Goal: Task Accomplishment & Management: Manage account settings

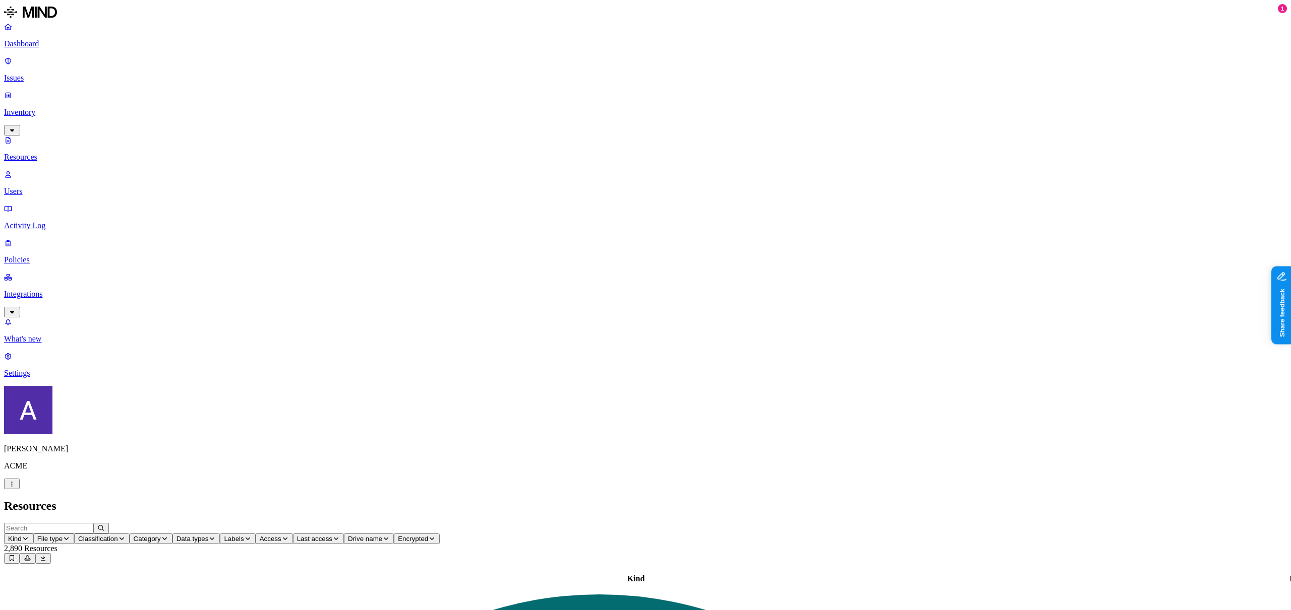
click at [53, 256] on p "Policies" at bounding box center [645, 260] width 1282 height 9
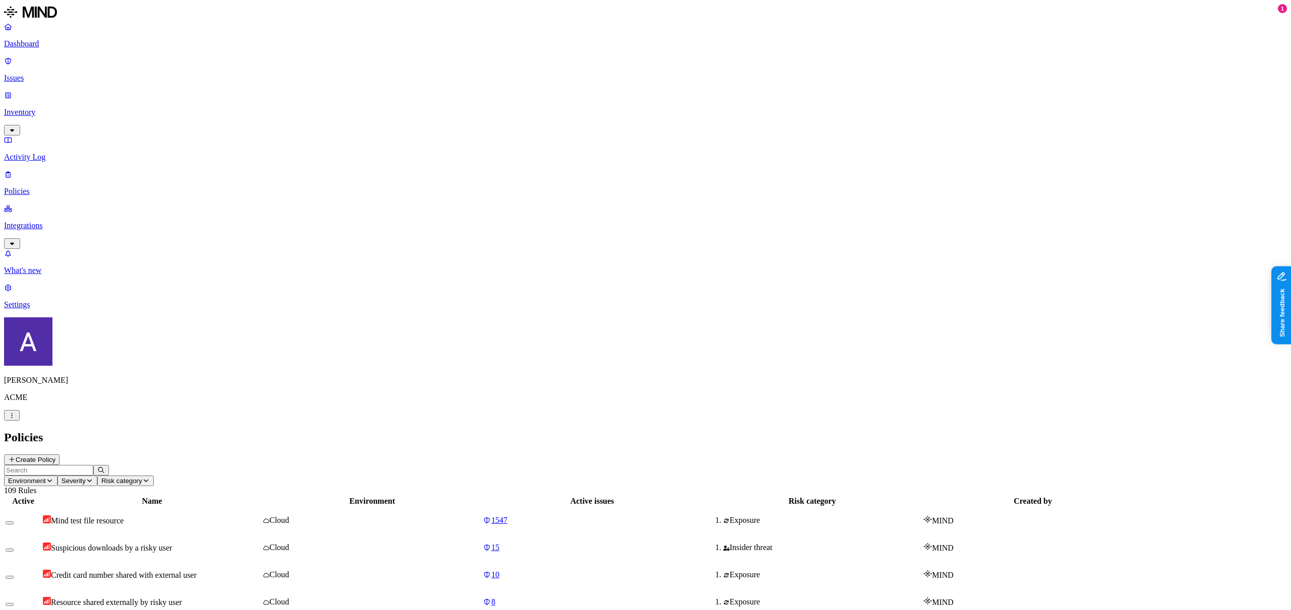
drag, startPoint x: 228, startPoint y: 21, endPoint x: 220, endPoint y: 34, distance: 15.2
click at [228, 431] on h2 "Policies" at bounding box center [645, 438] width 1282 height 14
click at [46, 477] on span "Environment" at bounding box center [27, 481] width 38 height 8
click at [232, 88] on span "Endpoint" at bounding box center [244, 92] width 30 height 9
click at [476, 431] on h2 "Policies" at bounding box center [645, 438] width 1282 height 14
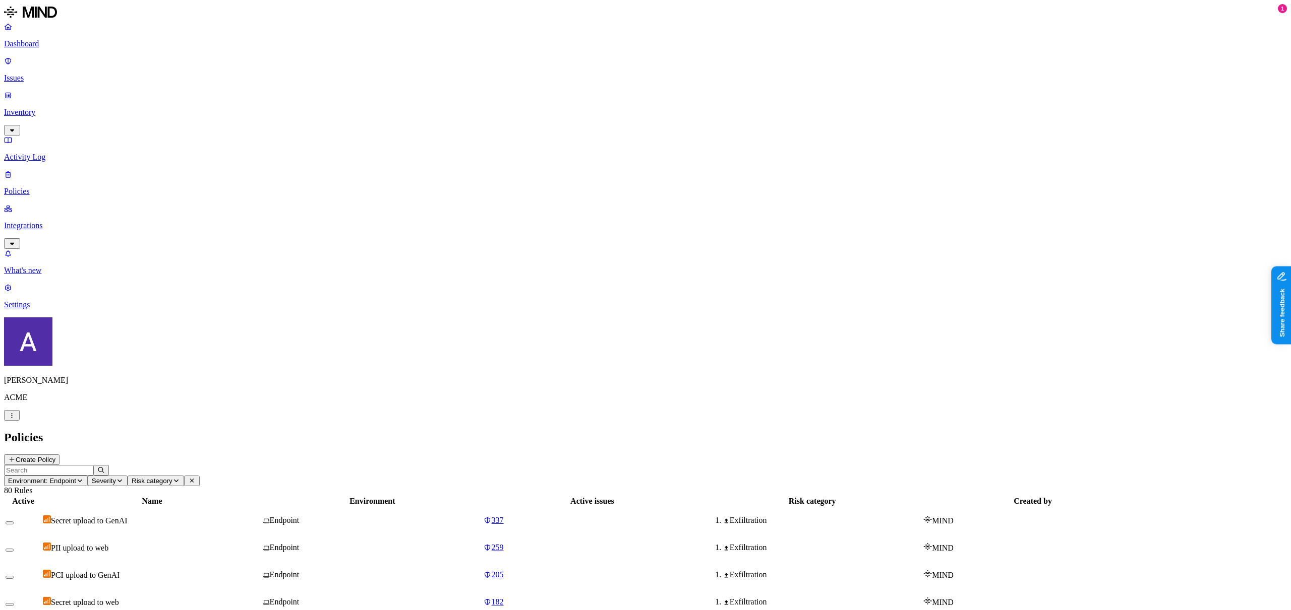
click at [458, 516] on div "Endpoint" at bounding box center [372, 520] width 218 height 9
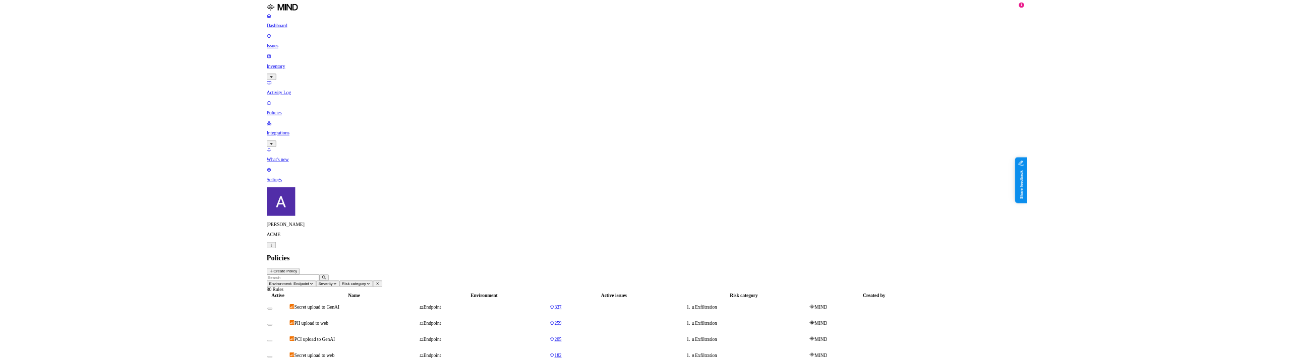
scroll to position [61, 0]
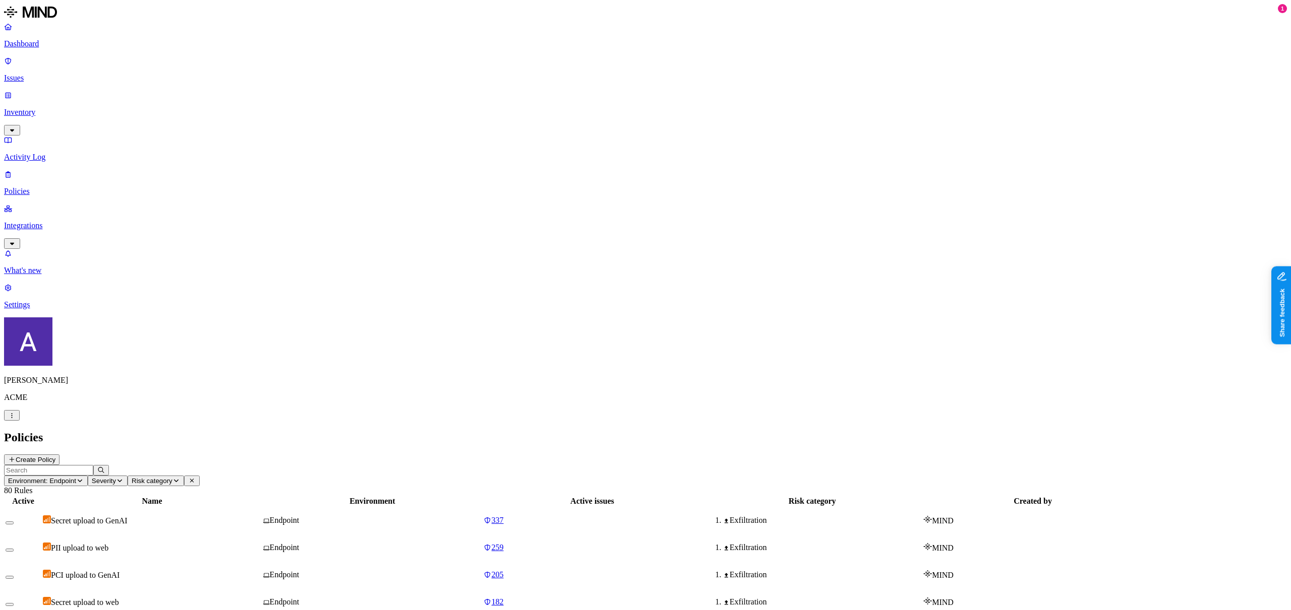
drag, startPoint x: 1033, startPoint y: 219, endPoint x: 1005, endPoint y: 218, distance: 28.7
copy label "ORIGIN"
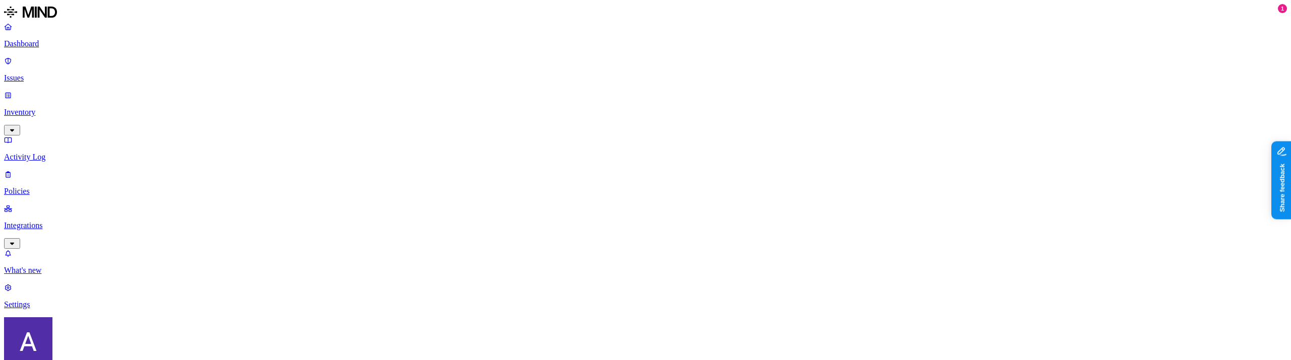
scroll to position [265, 0]
click at [52, 187] on p "Policies" at bounding box center [645, 191] width 1282 height 9
type input "aviga"
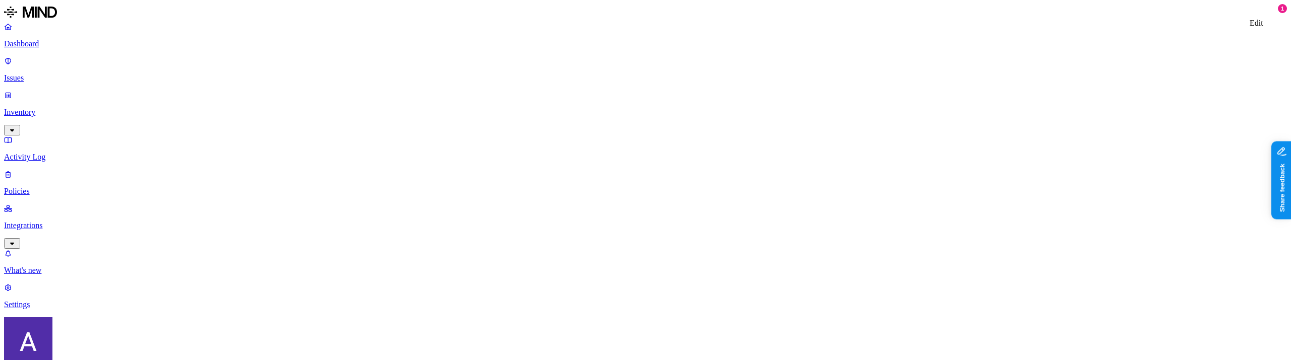
click at [698, 134] on label "OR" at bounding box center [692, 129] width 11 height 9
click at [711, 144] on label "Classification" at bounding box center [709, 140] width 44 height 9
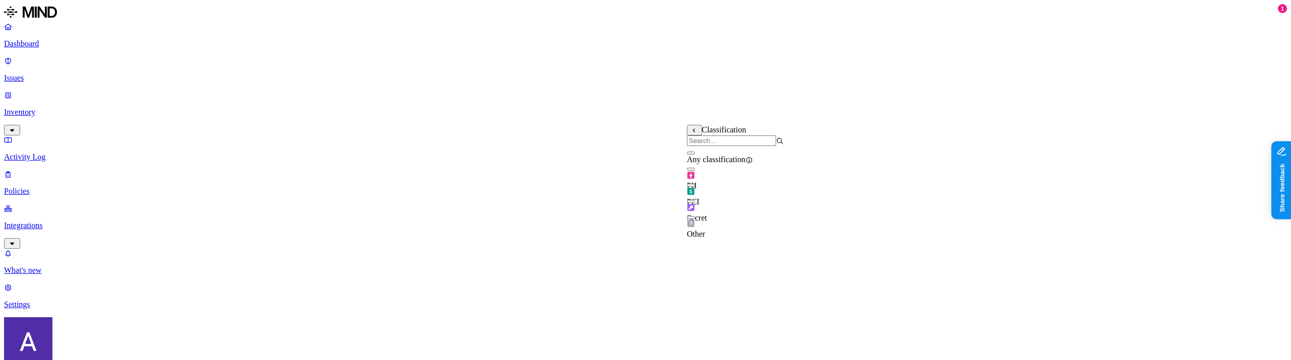
drag, startPoint x: 715, startPoint y: 183, endPoint x: 718, endPoint y: 205, distance: 22.4
click at [715, 183] on div "PII" at bounding box center [735, 180] width 97 height 19
click at [718, 207] on div "Secret" at bounding box center [735, 209] width 97 height 28
drag, startPoint x: 726, startPoint y: 201, endPoint x: 896, endPoint y: 191, distance: 170.2
click at [699, 201] on span "PCI" at bounding box center [693, 202] width 13 height 9
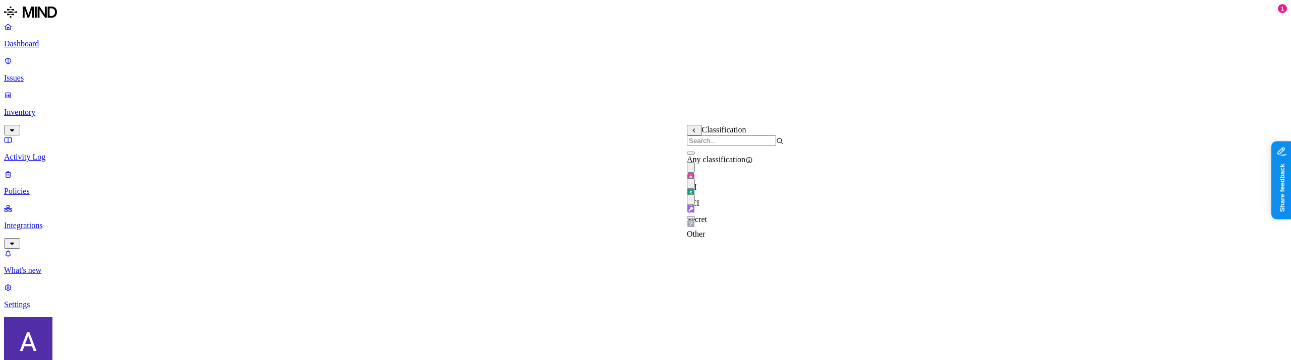
click at [853, 134] on label "OR" at bounding box center [847, 129] width 11 height 9
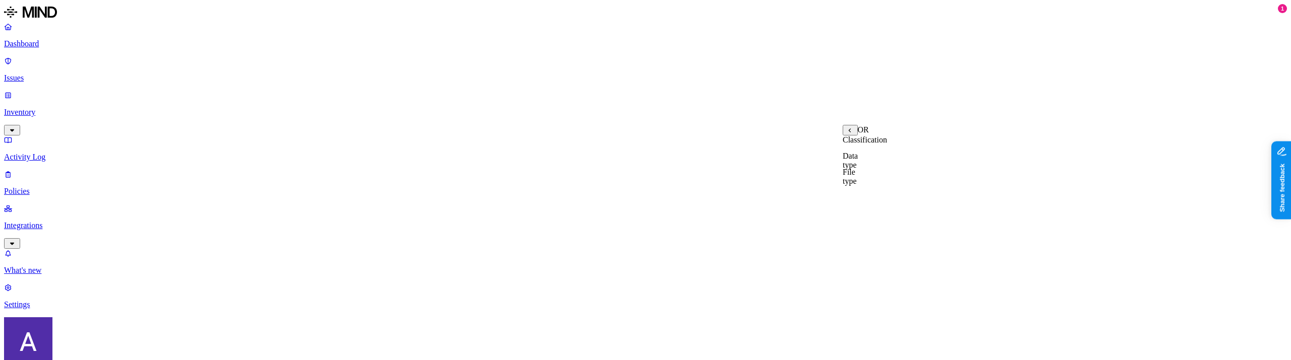
click at [857, 169] on label "Data type" at bounding box center [849, 161] width 15 height 18
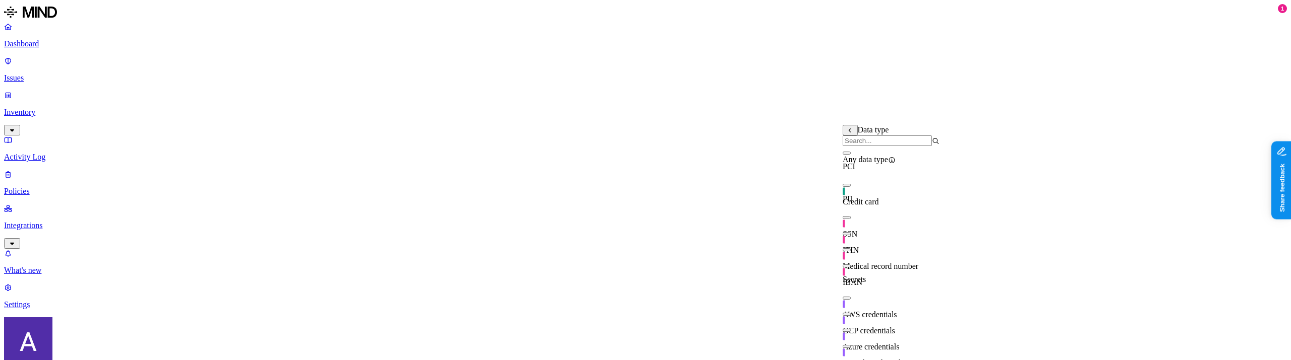
click at [871, 201] on span "Credit card" at bounding box center [860, 202] width 36 height 9
click at [859, 246] on span "ITIN" at bounding box center [850, 250] width 16 height 9
click at [891, 265] on span "Medical record number" at bounding box center [880, 266] width 76 height 9
